Goal: Find specific page/section: Find specific page/section

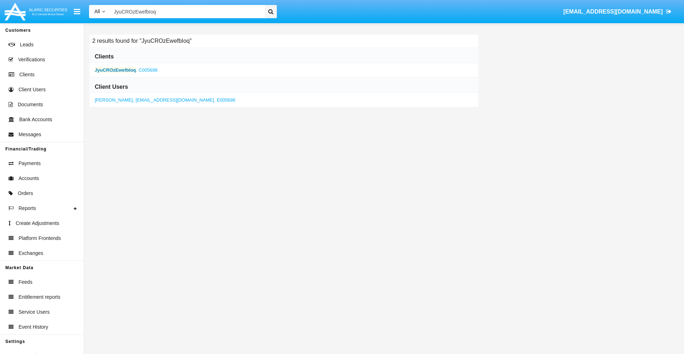
type input "JyuCROzEwefbIoq"
click at [115, 70] on b "JyuCROzEwefbIoq" at bounding box center [115, 69] width 41 height 5
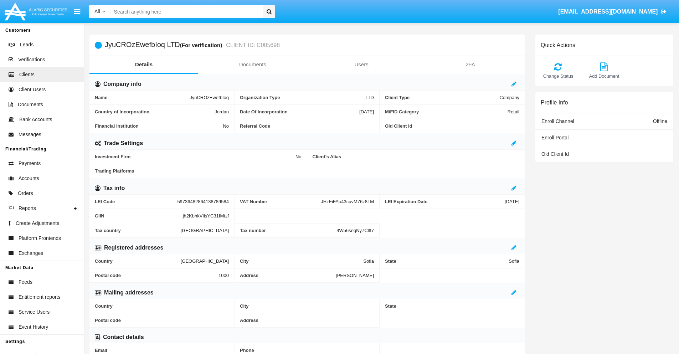
click at [252, 64] on link "Documents" at bounding box center [252, 64] width 109 height 17
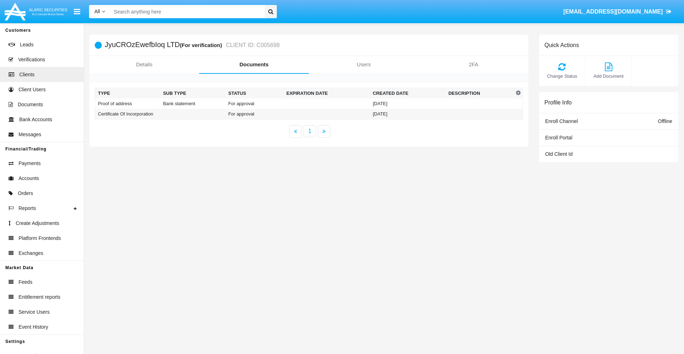
click at [128, 103] on td "Proof of address" at bounding box center [127, 103] width 65 height 10
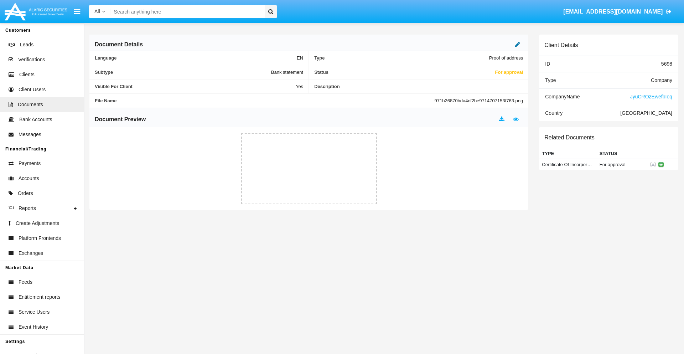
click at [518, 44] on icon at bounding box center [517, 44] width 5 height 6
